Goal: Task Accomplishment & Management: Complete application form

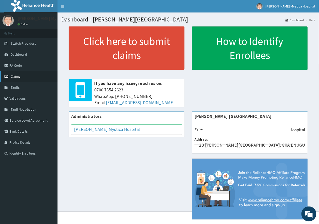
click at [30, 79] on link "Claims" at bounding box center [29, 76] width 58 height 11
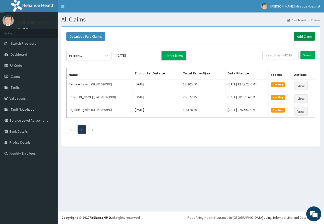
click at [306, 36] on link "Add Claim" at bounding box center [304, 36] width 21 height 9
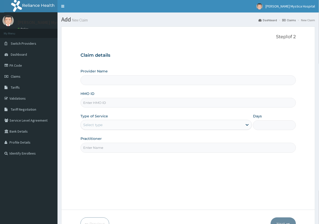
click at [91, 106] on input "HMO ID" at bounding box center [189, 103] width 216 height 10
type input "[PERSON_NAME] [GEOGRAPHIC_DATA]"
type input "E"
type input "SLB/10209/C"
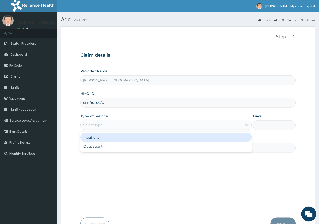
drag, startPoint x: 122, startPoint y: 128, endPoint x: 114, endPoint y: 134, distance: 10.0
click at [122, 128] on div "Select type" at bounding box center [162, 125] width 162 height 8
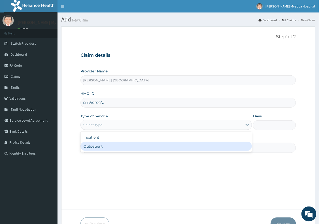
click at [103, 148] on div "Outpatient" at bounding box center [167, 146] width 172 height 9
type input "1"
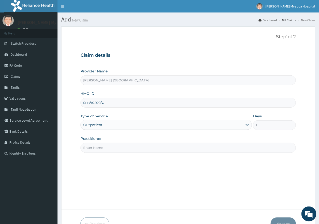
click at [103, 148] on input "Practitioner" at bounding box center [189, 148] width 216 height 10
type input "DR IKEKPEAZU"
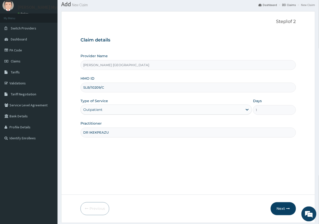
scroll to position [31, 0]
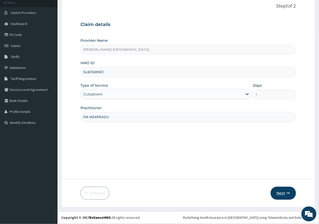
click at [287, 198] on button "Next" at bounding box center [283, 193] width 25 height 13
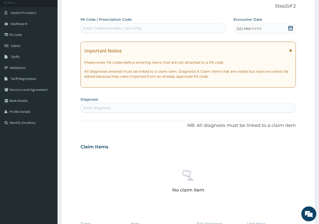
click at [122, 29] on div "Enter Code(Secondary Care Only)" at bounding box center [112, 28] width 59 height 5
type input "PA/382C11"
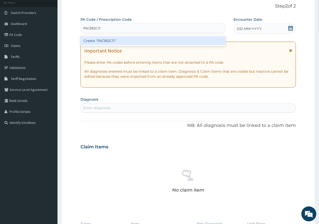
click at [102, 37] on div "Create "PA/382C11"" at bounding box center [153, 40] width 145 height 9
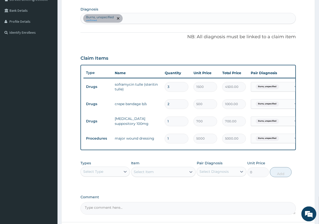
scroll to position [152, 0]
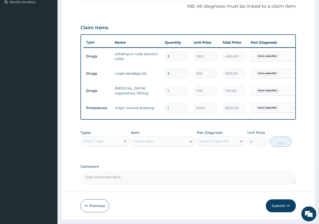
click at [96, 146] on div "Select Type" at bounding box center [101, 142] width 40 height 8
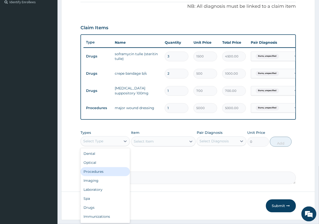
click at [105, 175] on div "Procedures" at bounding box center [106, 172] width 50 height 9
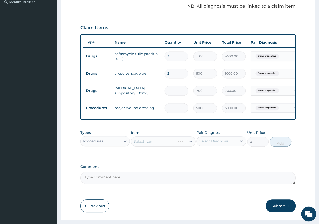
click at [207, 144] on div "Select Diagnosis" at bounding box center [214, 141] width 29 height 5
drag, startPoint x: 219, startPoint y: 159, endPoint x: 204, endPoint y: 160, distance: 15.6
click at [219, 156] on label "Burns, unspecified" at bounding box center [222, 153] width 34 height 5
checkbox input "true"
click at [174, 165] on div "PA Code / Prescription Code PA/382C11 Encounter Date 08-10-2025 Important Notic…" at bounding box center [189, 40] width 216 height 289
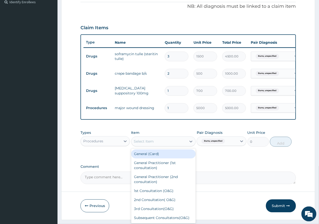
click at [179, 146] on div "Select Item" at bounding box center [159, 142] width 55 height 8
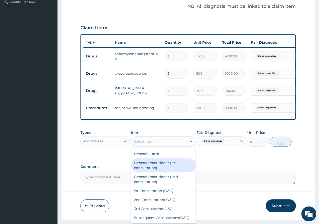
click at [178, 165] on div "General Practitioner (1st consultation)" at bounding box center [163, 166] width 65 height 14
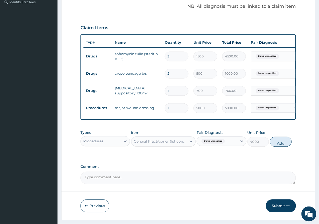
click at [292, 143] on div "Types Procedures Item option General Practitioner (1st consultation), selected.…" at bounding box center [189, 139] width 216 height 22
click at [287, 147] on button "Add" at bounding box center [281, 142] width 22 height 10
type input "0"
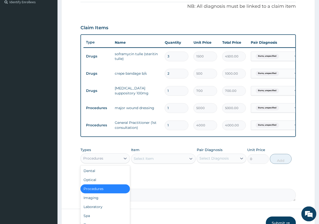
click at [112, 163] on div "Procedures" at bounding box center [101, 159] width 40 height 8
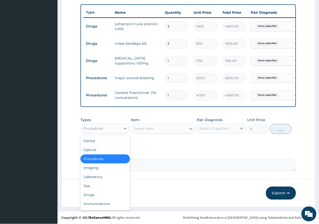
scroll to position [186, 0]
click at [99, 192] on div "Drugs" at bounding box center [106, 195] width 50 height 9
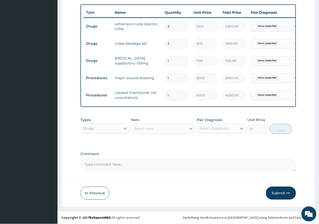
click at [182, 132] on div "Select Item" at bounding box center [159, 129] width 55 height 8
type input "SURGI"
click at [182, 136] on div "surgical glove 7 1/2" at bounding box center [163, 141] width 65 height 11
click at [183, 139] on div "surgical glove 7 1/2" at bounding box center [163, 141] width 65 height 9
type input "105"
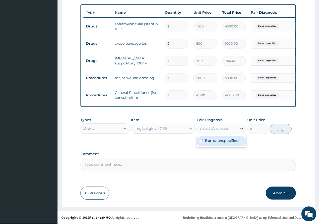
click at [240, 129] on icon at bounding box center [241, 128] width 5 height 5
click at [230, 142] on label "Burns, unspecified" at bounding box center [222, 141] width 34 height 5
checkbox input "true"
click at [280, 131] on button "Add" at bounding box center [281, 129] width 22 height 10
type input "0"
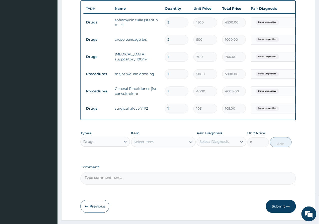
click at [159, 146] on div "Select Item" at bounding box center [159, 142] width 55 height 8
click at [157, 135] on div "Types Drugs Item Select Item Pair Diagnosis Select Diagnosis Unit Price 0 Add" at bounding box center [189, 140] width 216 height 22
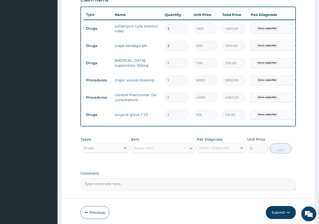
scroll to position [203, 0]
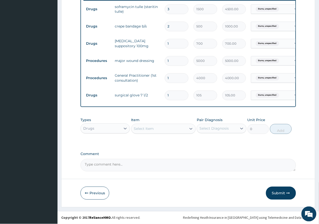
drag, startPoint x: 288, startPoint y: 194, endPoint x: 283, endPoint y: 188, distance: 7.5
click at [288, 193] on icon "button" at bounding box center [289, 194] width 4 height 4
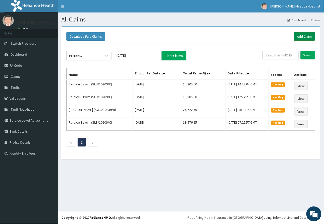
click at [294, 38] on link "Add Claim" at bounding box center [304, 36] width 21 height 9
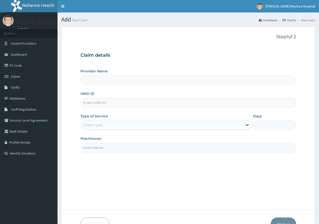
click at [101, 103] on input "HMO ID" at bounding box center [189, 103] width 216 height 10
type input "ALT/10209"
type input "[PERSON_NAME] [GEOGRAPHIC_DATA]"
type input "ALT/10209/A"
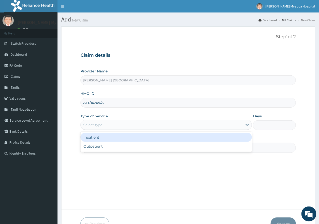
click at [123, 126] on div "Select type" at bounding box center [162, 125] width 162 height 8
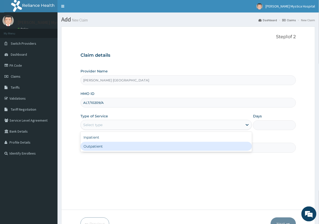
click at [104, 142] on div "Outpatient" at bounding box center [167, 146] width 172 height 9
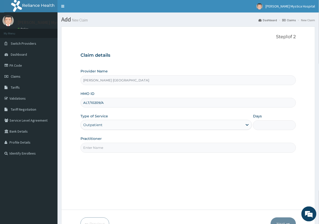
type input "1"
click at [90, 149] on input "Practitioner" at bounding box center [189, 148] width 216 height 10
type input "DR NKEMDIRIM"
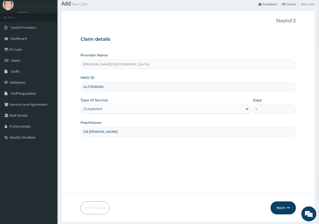
scroll to position [31, 0]
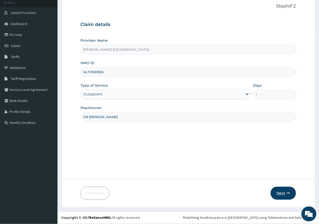
click at [286, 192] on button "Next" at bounding box center [283, 193] width 25 height 13
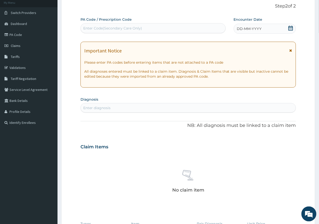
click at [115, 32] on div "Enter Code(Secondary Care Only)" at bounding box center [153, 28] width 145 height 8
type input "PA/281EBC"
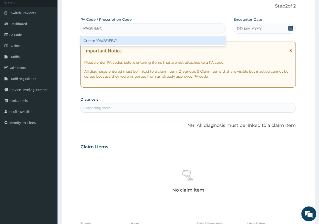
click at [122, 42] on div "Create "PA/281EBC"" at bounding box center [153, 40] width 145 height 9
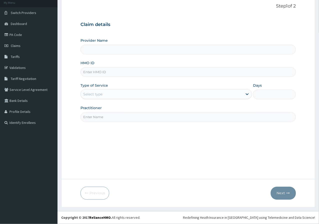
click at [107, 76] on input "HMO ID" at bounding box center [189, 72] width 216 height 10
type input "ALT/10209/A"
click at [111, 92] on div "Select type" at bounding box center [162, 94] width 162 height 8
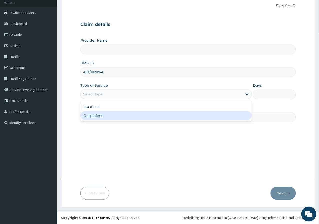
click at [100, 116] on div "Outpatient" at bounding box center [167, 115] width 172 height 9
type input "1"
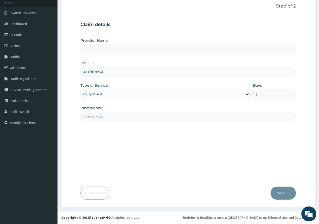
click at [100, 116] on input "Practitioner" at bounding box center [189, 117] width 216 height 10
drag, startPoint x: 100, startPoint y: 116, endPoint x: 92, endPoint y: 117, distance: 7.5
click at [92, 117] on input "Practitioner" at bounding box center [189, 117] width 216 height 10
type input "DR NKEMDIRIM"
click at [286, 196] on button "Next" at bounding box center [283, 193] width 25 height 13
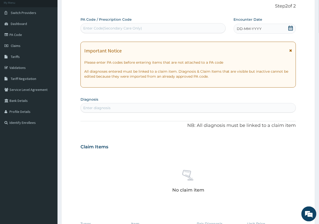
click at [169, 27] on div "Enter Code(Secondary Care Only)" at bounding box center [153, 28] width 145 height 8
type input "PA/281EBC"
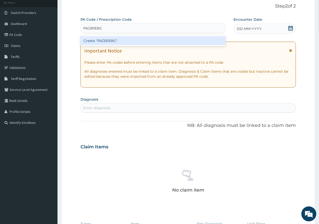
click at [168, 44] on div "Create "PA/281EBC"" at bounding box center [153, 40] width 145 height 9
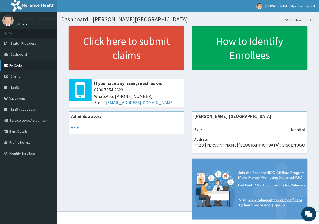
click at [38, 69] on link "PA Code" at bounding box center [29, 65] width 58 height 11
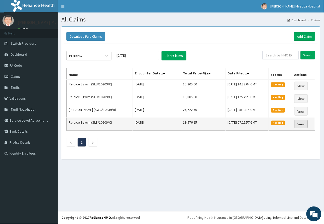
click at [305, 125] on link "View" at bounding box center [301, 124] width 14 height 9
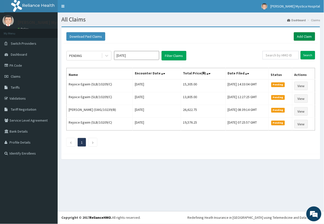
click at [310, 36] on link "Add Claim" at bounding box center [304, 36] width 21 height 9
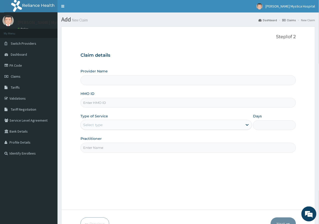
click at [92, 106] on input "HMO ID" at bounding box center [189, 103] width 216 height 10
type input "ROSA MYSTICA HOSPITAL"
paste input "RBN/10201/A"
type input "RBN/10201/A"
click at [93, 124] on div "Select type" at bounding box center [92, 125] width 19 height 5
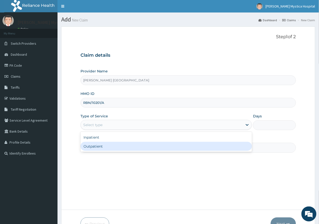
click at [90, 149] on div "Outpatient" at bounding box center [167, 146] width 172 height 9
type input "1"
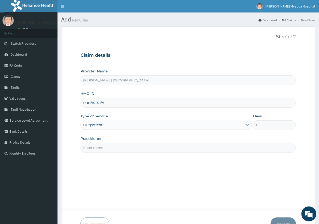
click at [87, 148] on input "Practitioner" at bounding box center [189, 148] width 216 height 10
type input "DR. OGOCHUKWU"
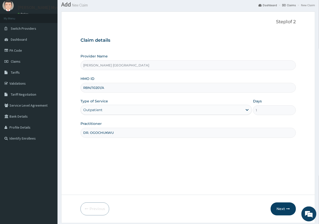
scroll to position [31, 0]
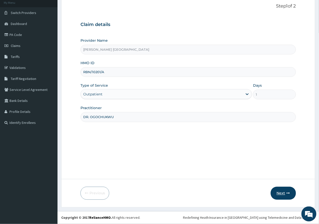
click at [282, 191] on button "Next" at bounding box center [283, 193] width 25 height 13
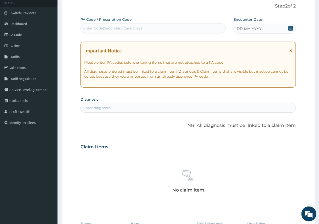
click at [141, 29] on div "Enter Code(Secondary Care Only)" at bounding box center [112, 28] width 59 height 5
click at [143, 112] on div "Enter diagnosis" at bounding box center [189, 108] width 216 height 10
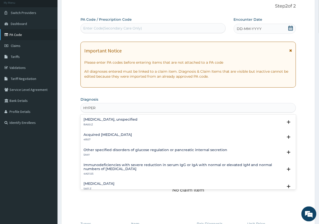
type input "HYPER"
click at [14, 37] on link "PA Code" at bounding box center [29, 34] width 58 height 11
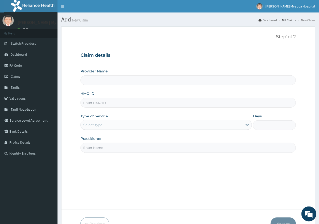
click at [102, 106] on input "HMO ID" at bounding box center [189, 103] width 216 height 10
type input "[PERSON_NAME] [GEOGRAPHIC_DATA]"
type input "ALT/10209/A"
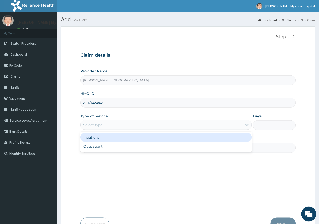
click at [102, 127] on div "Select type" at bounding box center [92, 125] width 19 height 5
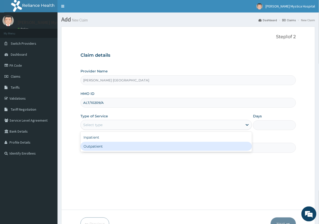
click at [95, 148] on div "Outpatient" at bounding box center [167, 146] width 172 height 9
type input "1"
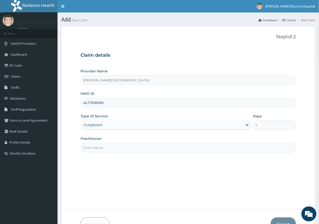
click at [95, 148] on input "Practitioner" at bounding box center [189, 148] width 216 height 10
click at [88, 150] on input "Practitioner" at bounding box center [189, 148] width 216 height 10
type input "DR NKEMDIRIM"
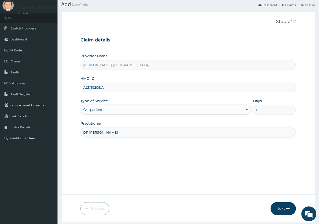
scroll to position [31, 0]
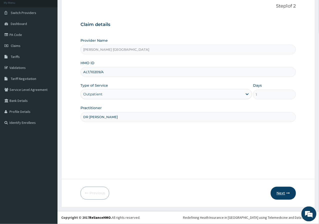
click at [293, 194] on button "Next" at bounding box center [283, 193] width 25 height 13
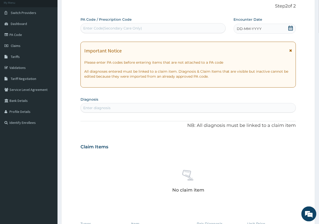
click at [109, 33] on div "Enter Code(Secondary Care Only)" at bounding box center [153, 28] width 145 height 10
type input "PA/281EBC"
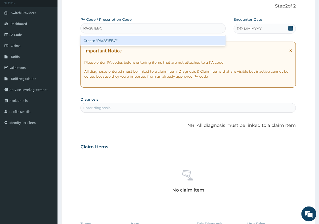
click at [105, 41] on div "Create "PA/281EBC"" at bounding box center [153, 40] width 145 height 9
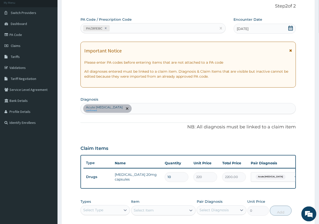
click at [143, 111] on div "Acute pain, unspecified confirmed" at bounding box center [188, 109] width 215 height 11
type input "E"
type input "STRESS"
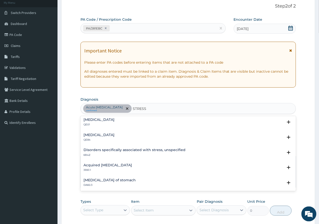
scroll to position [0, 0]
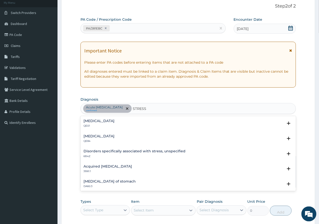
click at [106, 125] on p "QE01" at bounding box center [99, 126] width 31 height 4
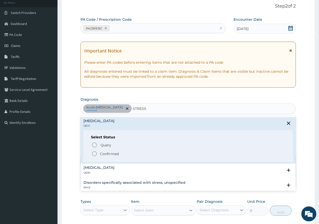
click at [89, 164] on div "Acute stress reaction QE84 Select Status Query Query covers suspected (?), Keep…" at bounding box center [189, 171] width 216 height 15
click at [91, 166] on h4 "Acute stress reaction" at bounding box center [99, 168] width 31 height 4
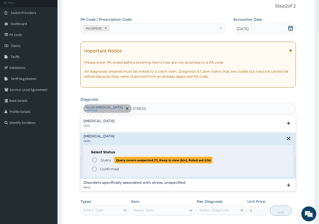
click at [94, 159] on icon "status option query" at bounding box center [95, 160] width 6 height 6
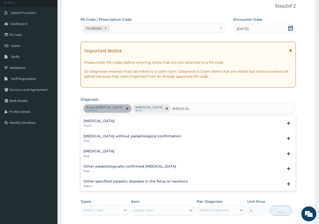
click at [121, 150] on div "Malaria, unspecified 1F4Z" at bounding box center [189, 154] width 210 height 9
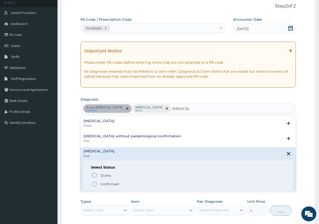
scroll to position [28, 0]
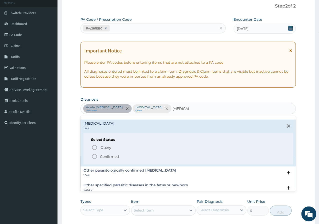
type input "MALARIA"
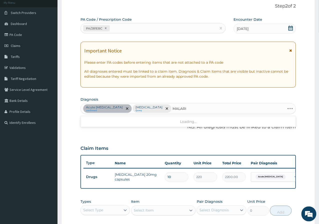
type input "MALARIA"
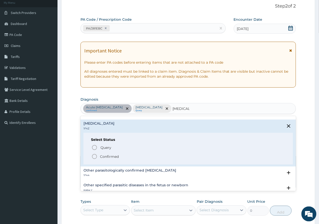
click at [114, 156] on p "Confirmed" at bounding box center [109, 156] width 19 height 5
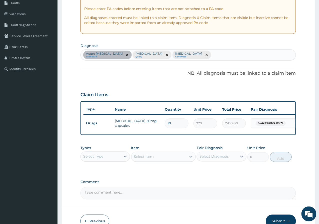
scroll to position [86, 0]
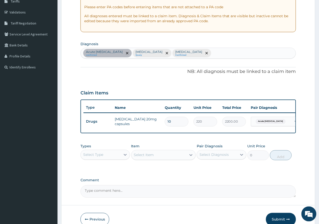
click at [119, 159] on div "Select Type" at bounding box center [101, 155] width 40 height 8
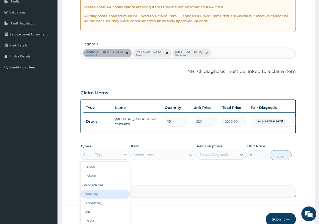
click at [110, 187] on div "Procedures" at bounding box center [106, 185] width 50 height 9
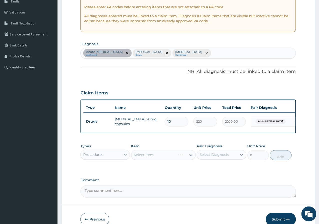
click at [213, 158] on div "Select Diagnosis" at bounding box center [214, 155] width 29 height 5
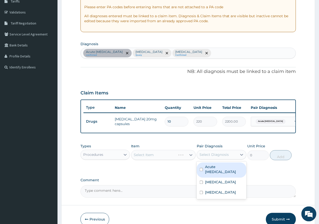
click at [205, 172] on div "Acute pain, unspecified" at bounding box center [222, 170] width 50 height 15
checkbox input "true"
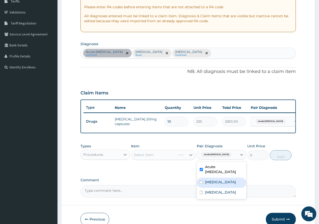
click at [206, 187] on div "Acute stress reaction" at bounding box center [222, 183] width 50 height 10
checkbox input "true"
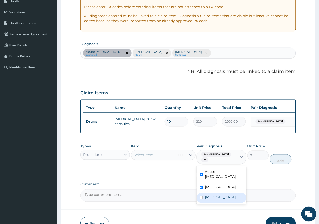
click at [200, 198] on div "Malaria, unspecified" at bounding box center [222, 198] width 50 height 10
checkbox input "true"
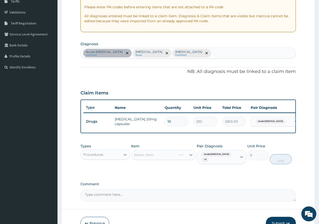
click at [174, 173] on div "Types Procedures Item Select Item Pair Diagnosis Acute pain, unspecified + 2 Un…" at bounding box center [189, 158] width 216 height 33
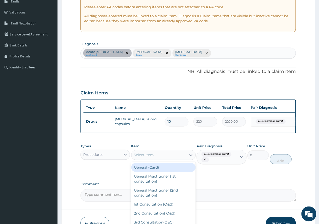
click at [177, 159] on div "Select Item" at bounding box center [159, 155] width 55 height 8
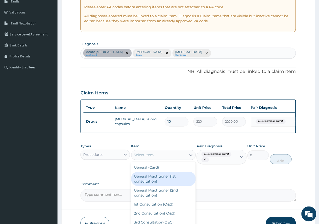
click at [166, 184] on div "General Practitioner (1st consultation)" at bounding box center [163, 179] width 65 height 14
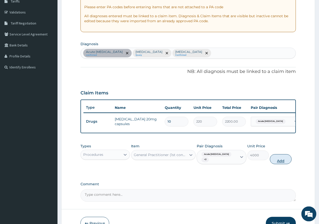
click at [281, 161] on button "Add" at bounding box center [281, 160] width 22 height 10
type input "0"
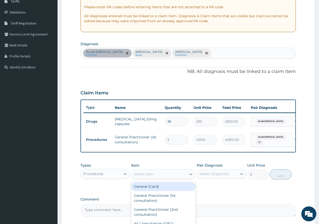
click at [147, 177] on div "Select Item" at bounding box center [144, 174] width 20 height 5
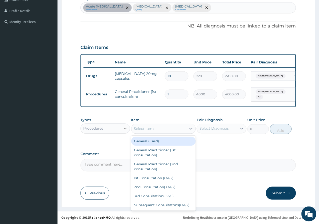
scroll to position [135, 0]
click at [113, 129] on div "Procedures" at bounding box center [101, 129] width 40 height 8
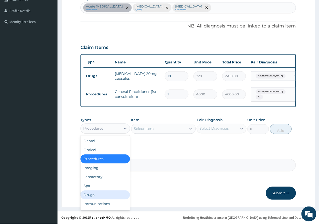
click at [106, 194] on div "Drugs" at bounding box center [106, 195] width 50 height 9
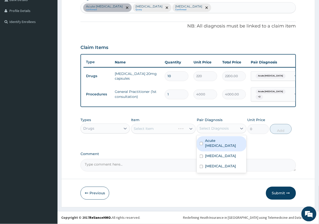
click at [205, 132] on div "Select Diagnosis" at bounding box center [217, 129] width 40 height 8
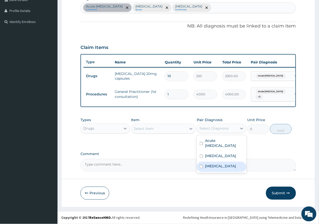
click at [210, 165] on label "Malaria, unspecified" at bounding box center [220, 166] width 31 height 5
checkbox input "true"
click at [170, 153] on label "Comment" at bounding box center [189, 154] width 216 height 4
click at [170, 159] on textarea "Comment" at bounding box center [189, 165] width 216 height 13
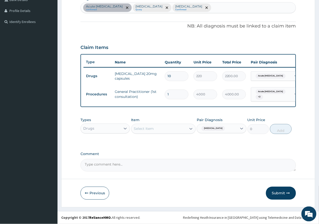
click at [174, 131] on div "Select Item" at bounding box center [159, 129] width 55 height 8
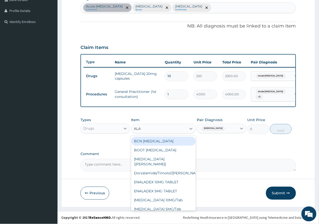
type input "ALAX"
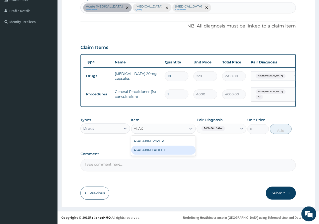
click at [167, 148] on div "P-ALAXIN TABLET" at bounding box center [163, 150] width 65 height 9
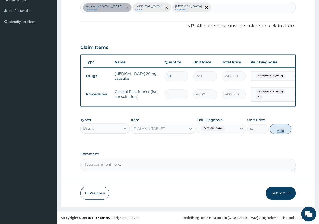
click at [278, 128] on button "Add" at bounding box center [281, 129] width 22 height 10
type input "0"
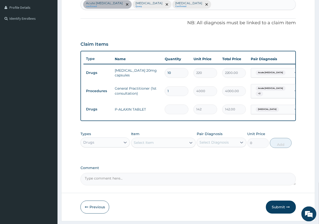
type input "0.00"
type input "3"
type input "426.00"
type input "3"
click at [157, 147] on div "Select Item" at bounding box center [159, 143] width 55 height 8
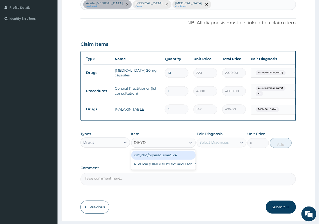
type input "DIHYDRO"
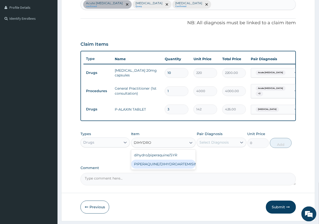
click at [175, 167] on div "PIPERAQUINE/DIHYDROARTEMISIN/TAB" at bounding box center [163, 164] width 65 height 9
type input "110"
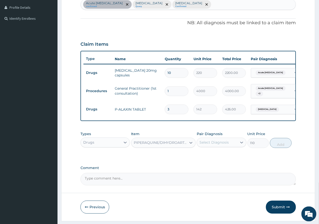
click at [225, 145] on div "Select Diagnosis" at bounding box center [214, 142] width 29 height 5
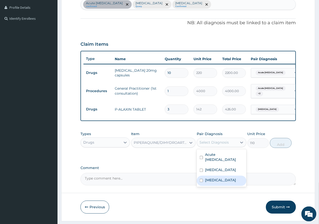
click at [214, 182] on label "Malaria, unspecified" at bounding box center [220, 180] width 31 height 5
checkbox input "true"
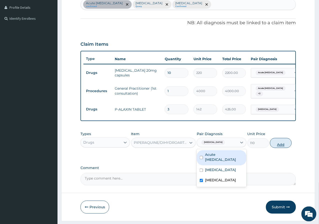
click at [280, 148] on button "Add" at bounding box center [281, 143] width 22 height 10
type input "0"
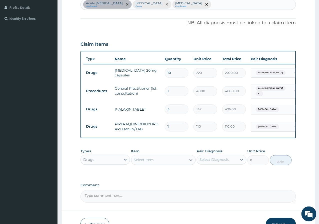
type input "0.00"
type input "3"
type input "330.00"
type input "3"
click at [119, 164] on div "Drugs" at bounding box center [101, 160] width 40 height 8
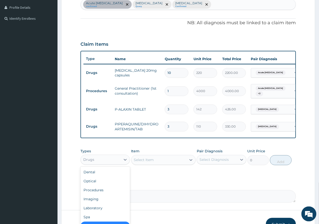
click at [142, 163] on div "Select Item" at bounding box center [144, 160] width 20 height 5
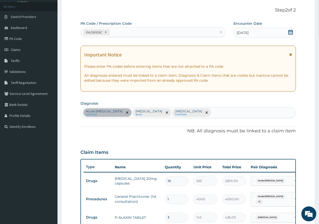
scroll to position [24, 0]
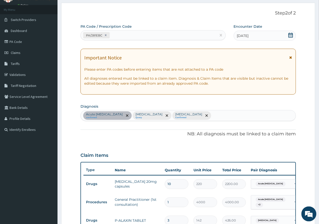
click at [143, 37] on div "PA/281EBC" at bounding box center [149, 35] width 136 height 8
type input "PA/ED6D69"
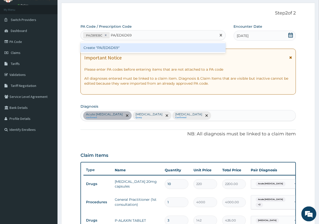
click at [132, 50] on div "Create "PA/ED6D69"" at bounding box center [153, 47] width 145 height 9
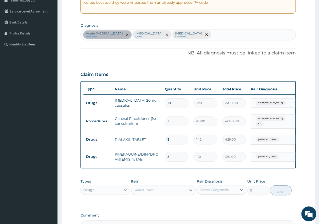
scroll to position [139, 0]
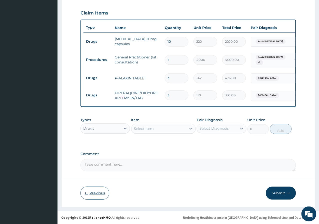
click at [106, 198] on button "Previous" at bounding box center [95, 193] width 29 height 13
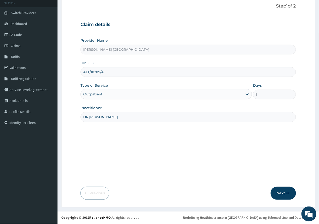
click at [96, 104] on div "Provider Name ROSA MYSTICA HOSPITAL HMO ID ALT/10209/A Type of Service Outpatie…" at bounding box center [189, 80] width 216 height 84
click at [102, 97] on div "Outpatient" at bounding box center [162, 94] width 162 height 8
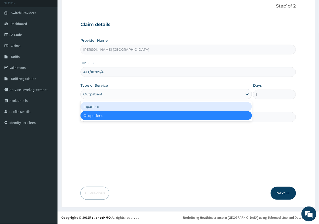
click at [97, 110] on div "Inpatient" at bounding box center [167, 106] width 172 height 9
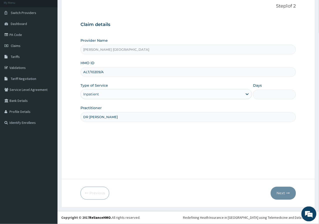
click at [267, 95] on input "Days" at bounding box center [274, 95] width 43 height 10
type input "1"
click at [278, 193] on button "Next" at bounding box center [283, 193] width 25 height 13
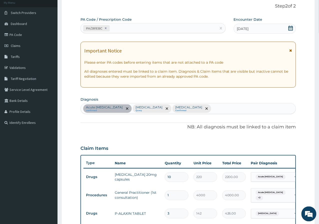
click at [128, 29] on div "PA/281EBC" at bounding box center [149, 28] width 136 height 8
type input "PA/ED6D69"
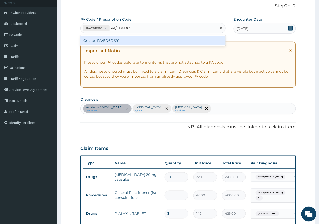
click at [119, 42] on div "Create "PA/ED6D69"" at bounding box center [153, 40] width 145 height 9
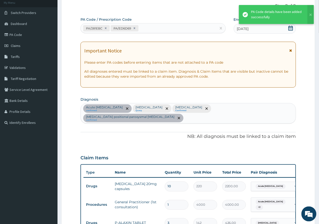
scroll to position [185, 0]
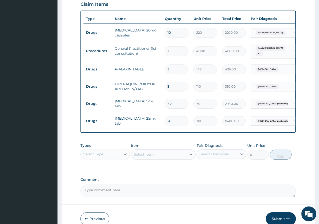
click at [169, 65] on input "3" at bounding box center [177, 70] width 24 height 10
type input "0.00"
type input "6"
type input "852.00"
type input "0.00"
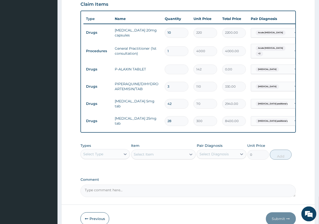
click at [177, 80] on td "3" at bounding box center [176, 87] width 29 height 15
click at [180, 82] on input "3" at bounding box center [177, 87] width 24 height 10
type input "0.00"
type input "6"
type input "660.00"
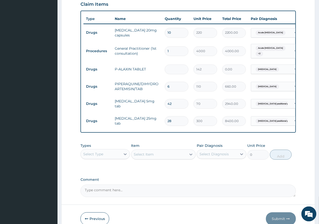
type input "6"
click at [171, 65] on input "number" at bounding box center [177, 70] width 24 height 10
type input "6"
type input "852.00"
type input "6"
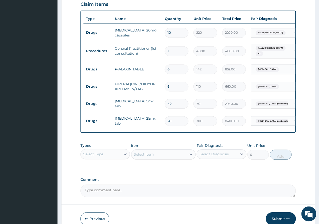
click at [181, 82] on input "6" at bounding box center [177, 87] width 24 height 10
type input "0.00"
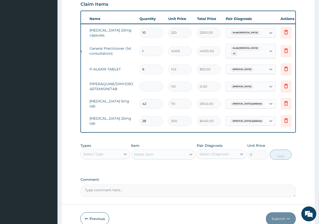
scroll to position [0, 35]
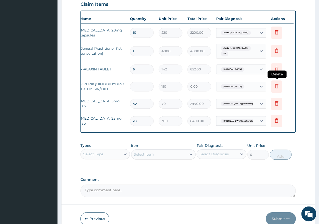
click at [277, 83] on icon at bounding box center [277, 86] width 6 height 6
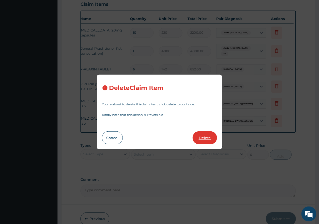
click at [196, 136] on button "Delete" at bounding box center [205, 138] width 24 height 13
type input "42"
type input "70"
type input "2940.00"
type input "28"
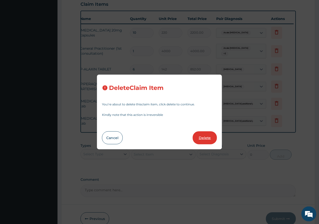
type input "300"
type input "8400.00"
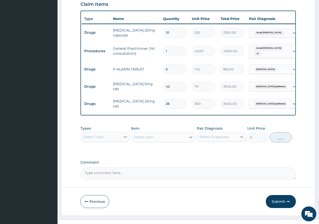
scroll to position [0, 0]
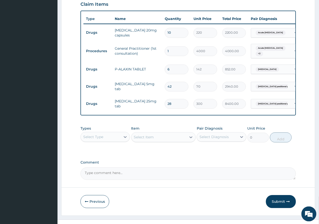
click at [105, 133] on div "Select Type" at bounding box center [101, 137] width 40 height 8
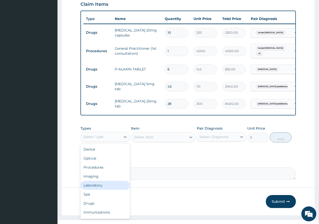
click at [92, 181] on div "Laboratory" at bounding box center [106, 185] width 50 height 9
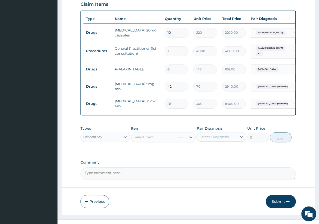
click at [232, 135] on div "Select Diagnosis" at bounding box center [217, 137] width 40 height 8
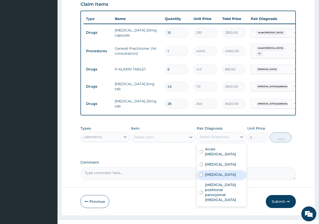
click at [216, 174] on div "Malaria, unspecified" at bounding box center [222, 176] width 50 height 10
checkbox input "true"
click at [167, 161] on div "Comment" at bounding box center [189, 171] width 216 height 20
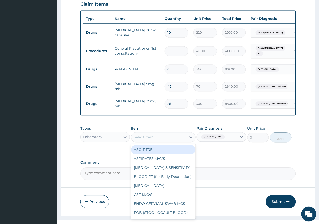
click at [159, 135] on div "Select Item" at bounding box center [159, 138] width 55 height 8
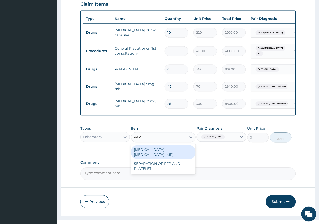
type input "PARA"
click at [161, 146] on div "MALARIA PARASITE (MP)" at bounding box center [163, 153] width 65 height 14
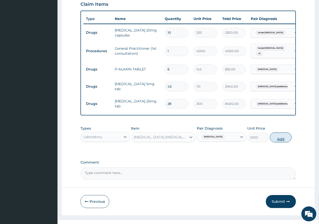
click at [284, 134] on button "Add" at bounding box center [281, 138] width 22 height 10
type input "0"
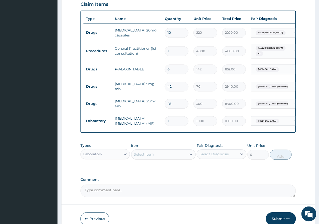
click at [145, 152] on div "Select Item" at bounding box center [144, 154] width 20 height 5
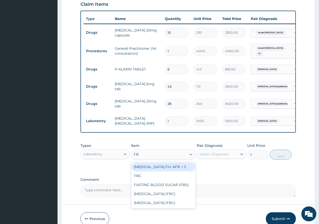
type input "FBC"
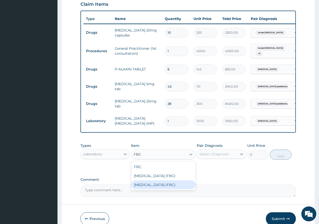
click at [156, 181] on div "Full Blood Count (FBC)" at bounding box center [163, 185] width 65 height 9
type input "6000"
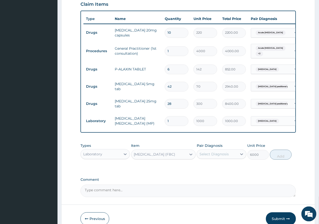
click at [232, 153] on div "Select Diagnosis" at bounding box center [217, 155] width 40 height 8
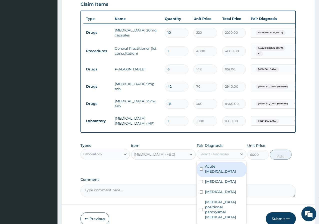
click at [134, 178] on label "Comment" at bounding box center [189, 180] width 216 height 4
click at [134, 185] on textarea "Comment" at bounding box center [189, 191] width 216 height 13
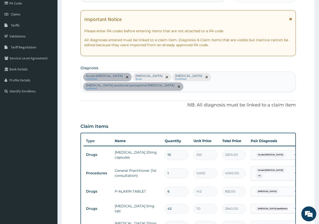
scroll to position [46, 0]
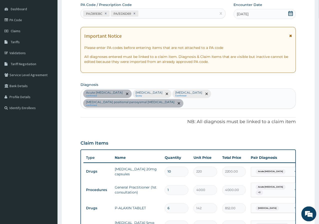
click at [293, 96] on div "Acute pain, unspecified confirmed Acute stress reaction Query Malaria, unspecif…" at bounding box center [188, 99] width 215 height 20
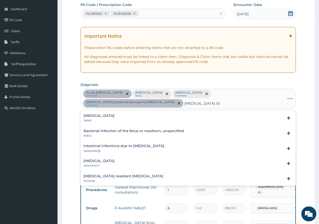
type input "SALMONELLA SEPSI"
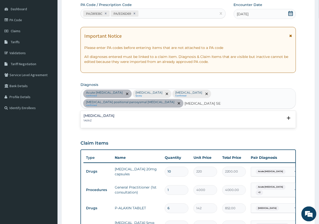
click at [115, 115] on h4 "Salmonella infection, unspecified" at bounding box center [99, 116] width 31 height 4
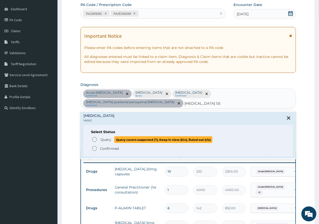
click at [98, 137] on span "Query Query covers suspected (?), Keep in view (kiv), Ruled out (r/o)" at bounding box center [189, 140] width 194 height 7
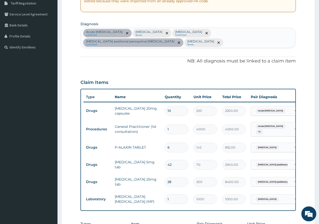
scroll to position [157, 0]
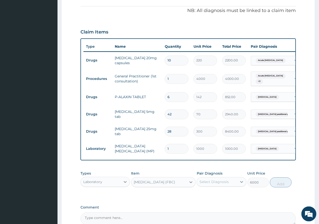
click at [213, 185] on div "Select Diagnosis" at bounding box center [214, 182] width 29 height 5
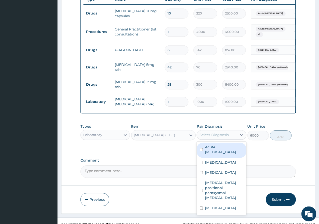
scroll to position [214, 0]
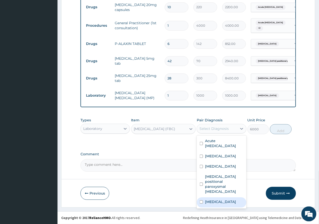
click at [232, 200] on label "Salmonella infection, unspecified" at bounding box center [220, 202] width 31 height 5
checkbox input "true"
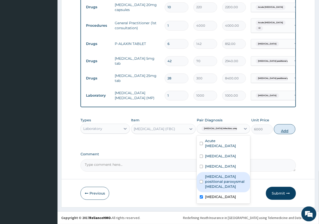
click at [283, 130] on button "Add" at bounding box center [285, 129] width 22 height 10
type input "0"
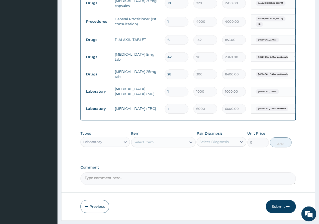
click at [145, 145] on div "Select Item" at bounding box center [144, 142] width 20 height 5
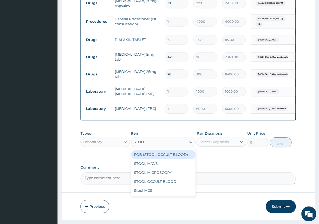
type input "STOOL"
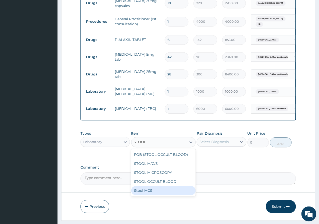
click at [147, 195] on div "Stool MCS" at bounding box center [163, 190] width 65 height 9
type input "6000"
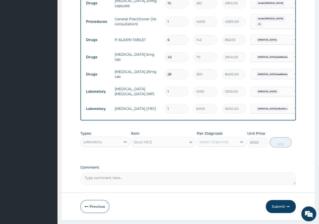
click at [211, 150] on div "Types Laboratory Item Stool MCS Pair Diagnosis Select Diagnosis Unit Price 6000…" at bounding box center [189, 140] width 216 height 22
click at [218, 145] on div "Select Diagnosis" at bounding box center [214, 142] width 29 height 5
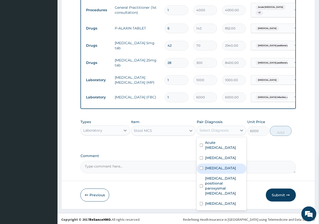
scroll to position [232, 0]
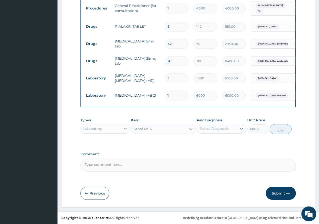
click at [155, 167] on textarea "Comment" at bounding box center [189, 165] width 216 height 13
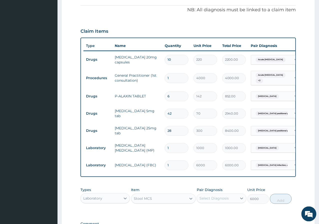
scroll to position [93, 0]
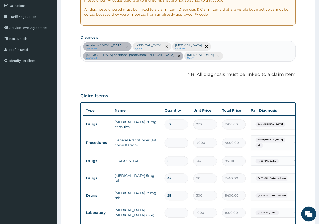
click at [163, 60] on div "Acute pain, unspecified confirmed Acute stress reaction Query Malaria, unspecif…" at bounding box center [188, 52] width 215 height 20
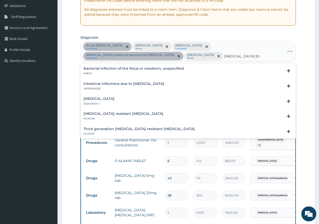
type input "SALMONELLA ENTER"
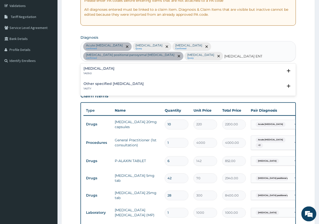
click at [103, 69] on h4 "Salmonella enteritis" at bounding box center [99, 69] width 31 height 4
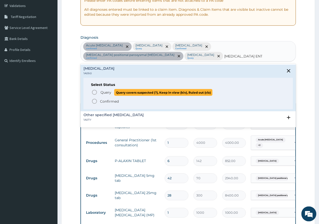
click at [99, 94] on span "Query Query covers suspected (?), Keep in view (kiv), Ruled out (r/o)" at bounding box center [189, 92] width 194 height 7
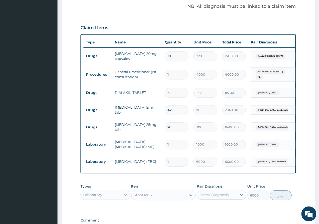
scroll to position [176, 0]
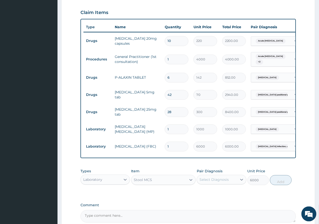
click at [207, 183] on div "Select Diagnosis" at bounding box center [214, 180] width 29 height 5
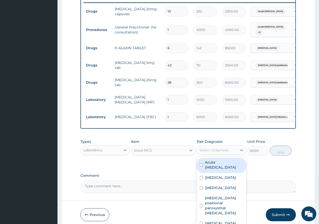
scroll to position [232, 0]
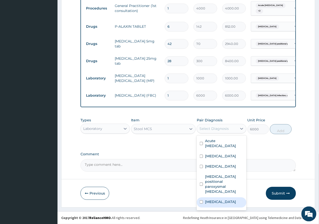
click at [228, 202] on label "Salmonella infection, unspecified" at bounding box center [220, 202] width 31 height 5
checkbox input "true"
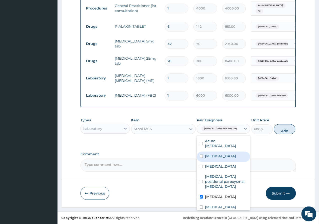
scroll to position [23, 0]
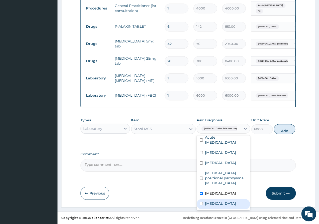
click at [219, 201] on label "Salmonella enteritis" at bounding box center [220, 203] width 31 height 5
checkbox input "true"
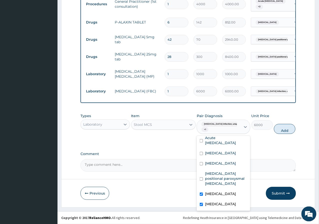
click at [215, 192] on label "Salmonella infection, unspecified" at bounding box center [220, 194] width 31 height 5
checkbox input "false"
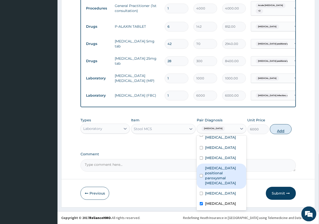
click at [276, 131] on button "Add" at bounding box center [281, 129] width 22 height 10
type input "0"
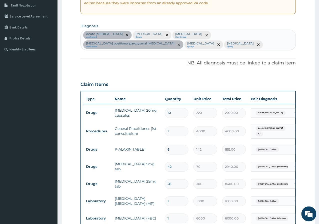
scroll to position [93, 0]
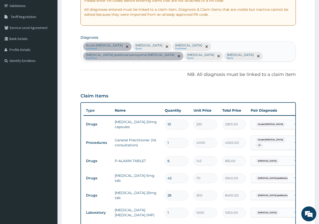
click at [257, 140] on span "Acute pain, unspecified" at bounding box center [271, 140] width 30 height 5
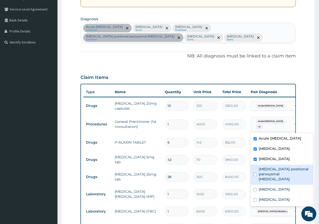
scroll to position [121, 0]
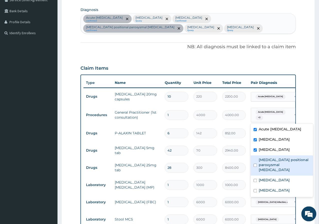
click at [267, 169] on div "Benign positional paroxysmal vertigo" at bounding box center [282, 166] width 63 height 20
checkbox input "true"
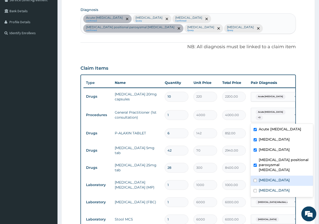
click at [269, 181] on label "Salmonella infection, unspecified" at bounding box center [274, 180] width 31 height 5
checkbox input "true"
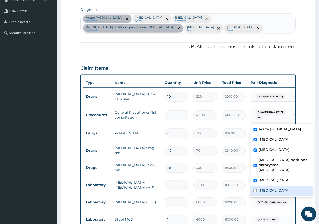
click at [270, 188] on label "Salmonella enteritis" at bounding box center [274, 190] width 31 height 5
checkbox input "true"
click at [197, 144] on td "70" at bounding box center [205, 151] width 29 height 15
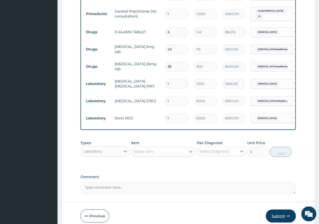
scroll to position [249, 0]
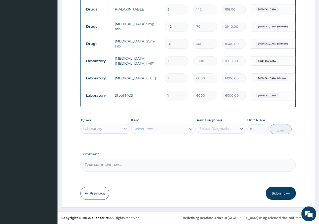
click at [277, 192] on button "Submit" at bounding box center [281, 193] width 30 height 13
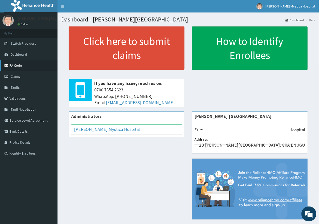
click at [7, 68] on link "PA Code" at bounding box center [29, 65] width 58 height 11
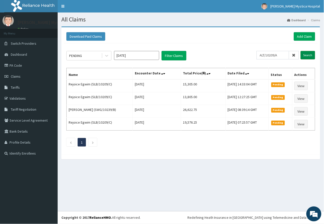
type input "ALT/10209/A"
click at [303, 54] on input "Search" at bounding box center [307, 55] width 15 height 9
